Goal: Transaction & Acquisition: Purchase product/service

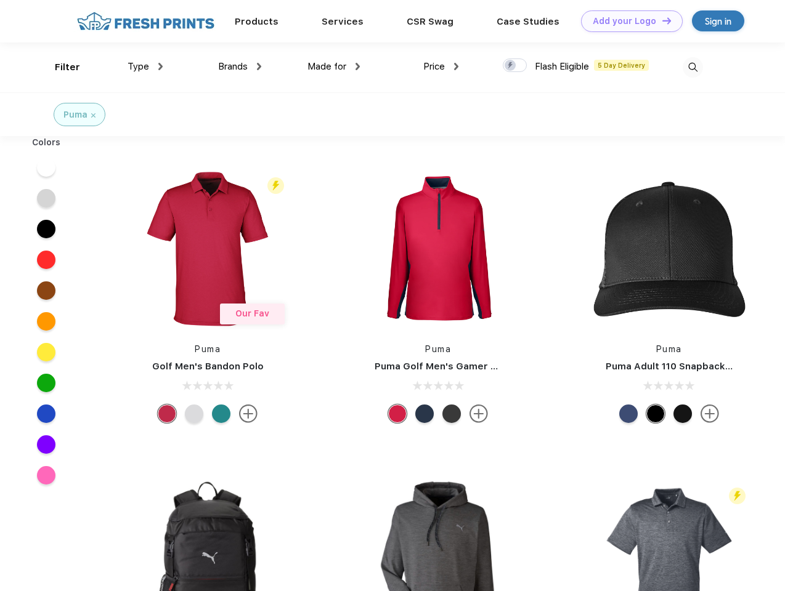
click at [627, 21] on link "Add your Logo Design Tool" at bounding box center [632, 21] width 102 height 22
click at [0, 0] on div "Design Tool" at bounding box center [0, 0] width 0 height 0
click at [661, 20] on link "Add your Logo Design Tool" at bounding box center [632, 21] width 102 height 22
click at [59, 67] on div "Filter" at bounding box center [67, 67] width 25 height 14
click at [145, 67] on span "Type" at bounding box center [138, 66] width 22 height 11
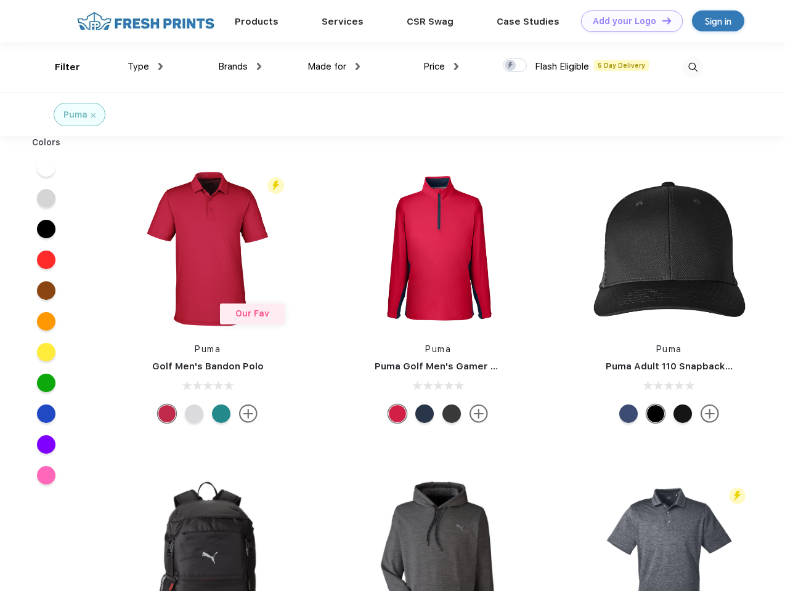
click at [240, 67] on span "Brands" at bounding box center [233, 66] width 30 height 11
click at [334, 67] on span "Made for" at bounding box center [326, 66] width 39 height 11
click at [441, 67] on span "Price" at bounding box center [434, 66] width 22 height 11
click at [515, 66] on div at bounding box center [515, 66] width 24 height 14
click at [511, 66] on input "checkbox" at bounding box center [507, 62] width 8 height 8
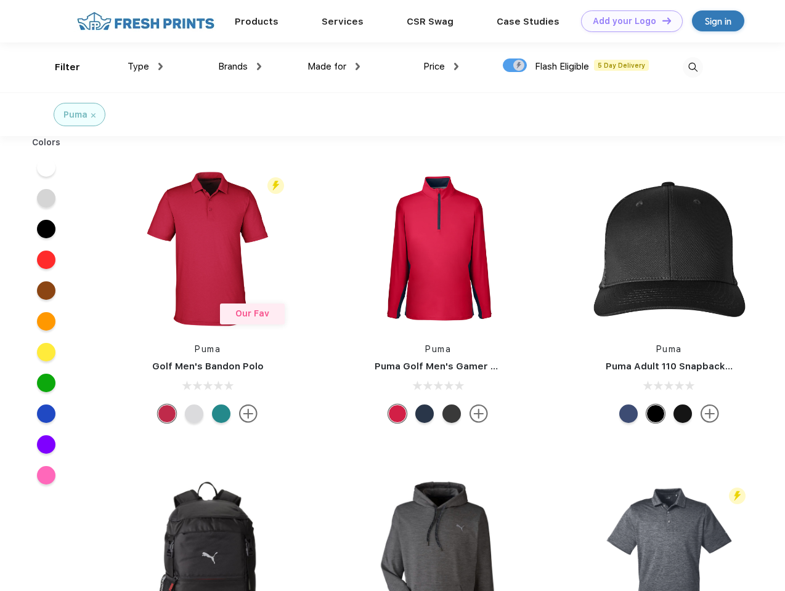
click at [692, 67] on img at bounding box center [692, 67] width 20 height 20
